Goal: Find specific page/section: Find specific page/section

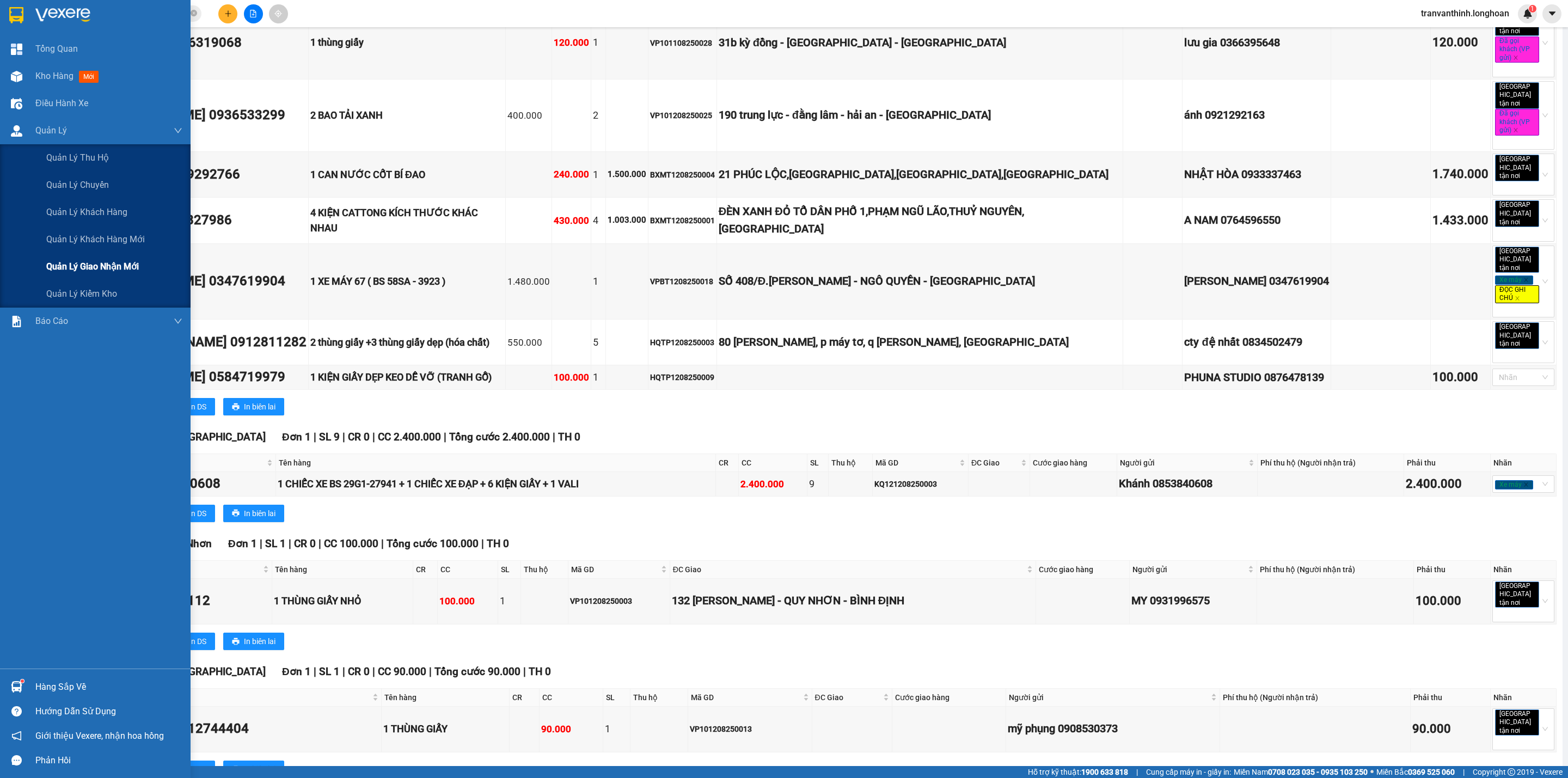
click at [111, 263] on span "Quản lý giao nhận mới" at bounding box center [93, 266] width 93 height 14
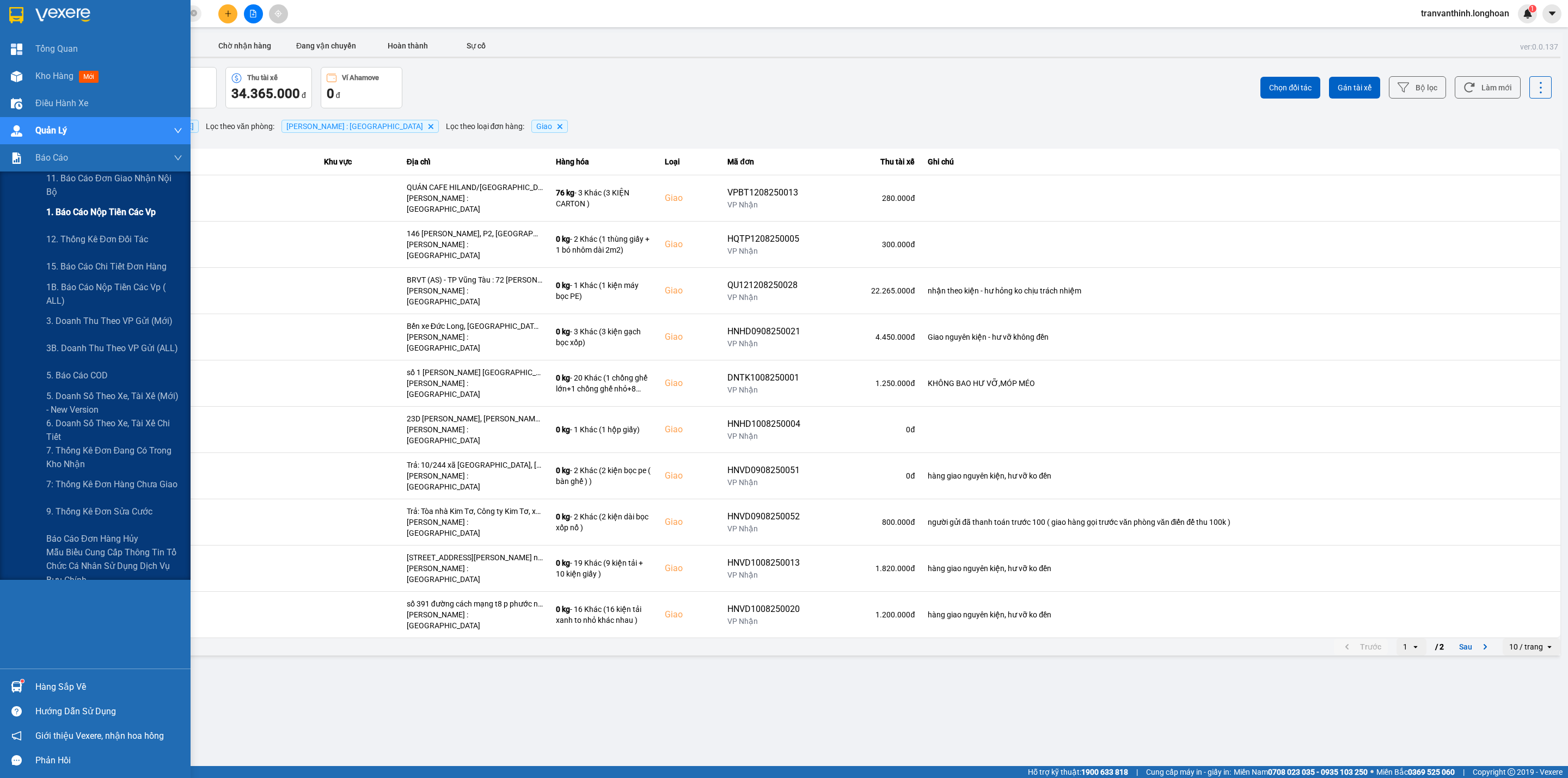
click at [102, 210] on span "1. Báo cáo nộp tiền các vp" at bounding box center [101, 212] width 109 height 14
